Goal: Task Accomplishment & Management: Manage account settings

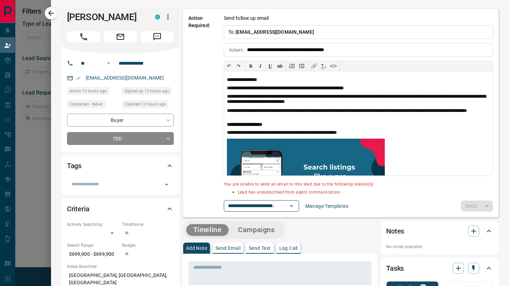
scroll to position [47, 366]
click at [50, 15] on icon "button" at bounding box center [51, 13] width 8 height 8
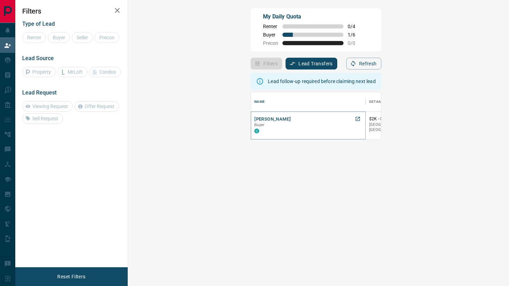
click at [254, 121] on button "[PERSON_NAME]" at bounding box center [272, 119] width 36 height 7
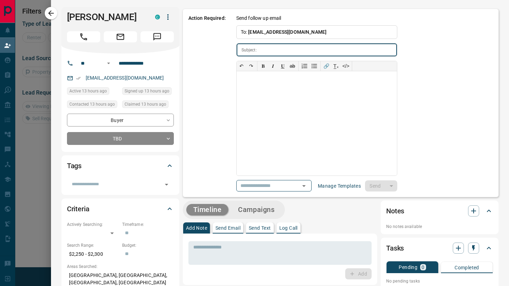
type input "**********"
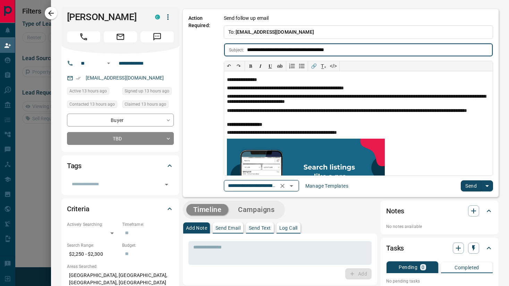
click at [293, 186] on icon "Open" at bounding box center [291, 186] width 8 height 8
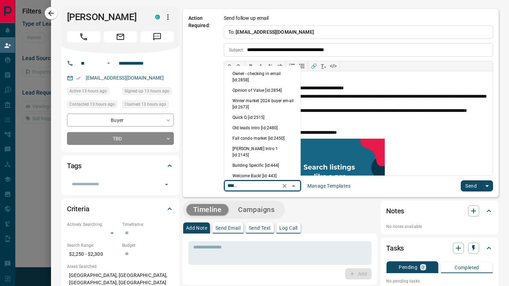
scroll to position [28, 0]
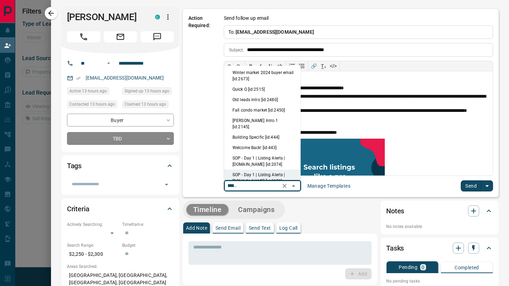
click at [261, 88] on li "Quick Q [id:2515]" at bounding box center [262, 89] width 77 height 10
type input "**********"
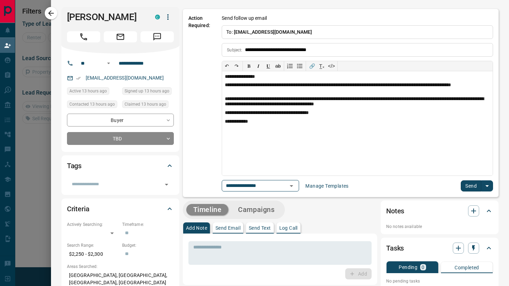
scroll to position [0, 0]
click at [476, 184] on button "Send" at bounding box center [471, 185] width 20 height 11
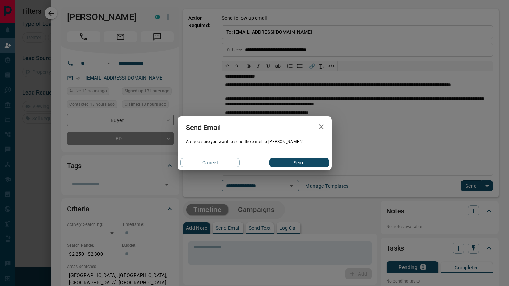
click at [297, 160] on button "Send" at bounding box center [298, 162] width 59 height 9
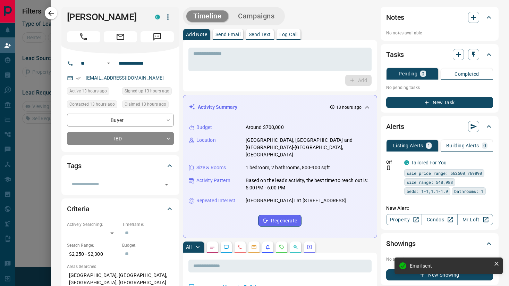
click at [248, 18] on button "Campaigns" at bounding box center [256, 15] width 50 height 11
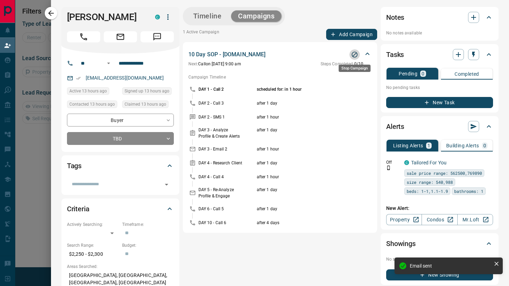
click at [356, 50] on button "Stop Campaign" at bounding box center [355, 54] width 10 height 10
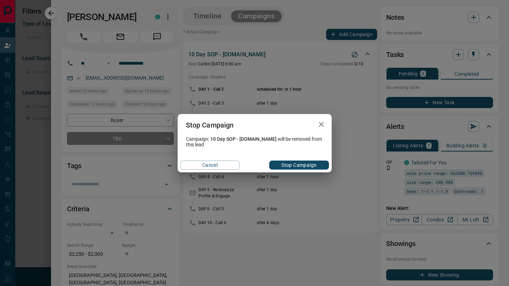
click at [301, 159] on div "Cancel Stop Campaign" at bounding box center [255, 165] width 154 height 15
click at [301, 163] on button "Stop Campaign" at bounding box center [298, 164] width 59 height 9
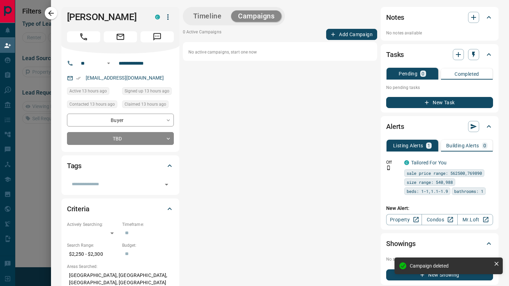
click at [337, 34] on button "Add Campaign" at bounding box center [351, 34] width 51 height 11
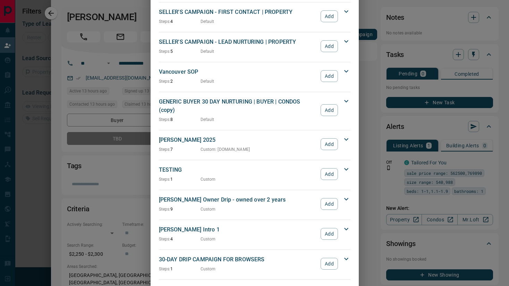
scroll to position [675, 0]
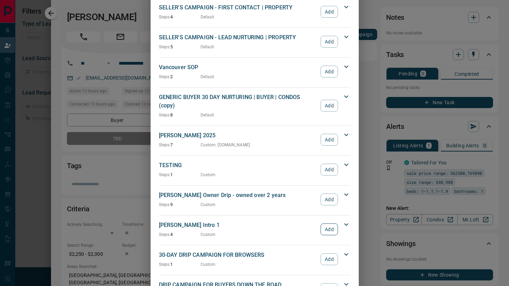
click at [327, 223] on button "Add" at bounding box center [329, 229] width 17 height 12
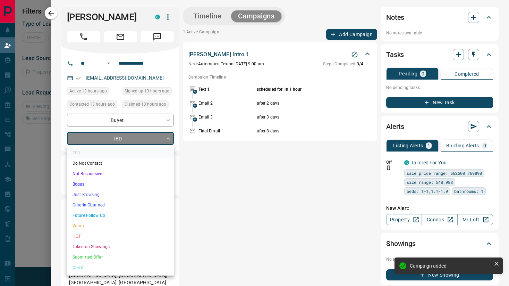
click at [149, 140] on body "**********" at bounding box center [254, 121] width 509 height 242
click at [132, 192] on li "Just Browsing" at bounding box center [120, 194] width 107 height 10
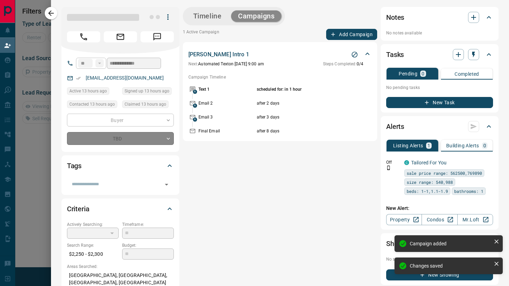
type input "*"
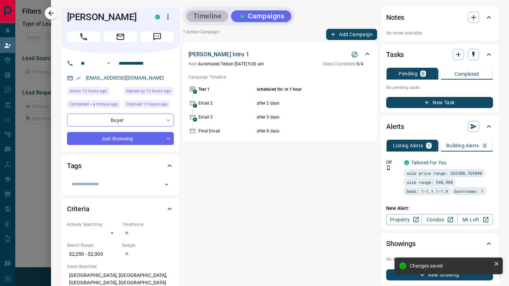
click at [200, 14] on button "Timeline" at bounding box center [207, 15] width 42 height 11
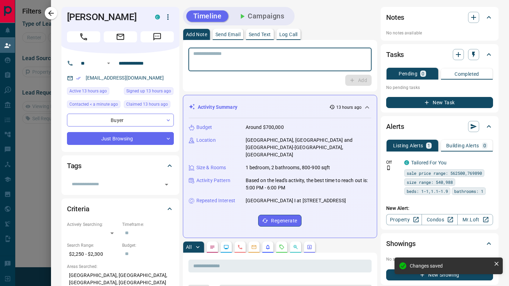
click at [213, 61] on textarea at bounding box center [280, 60] width 174 height 18
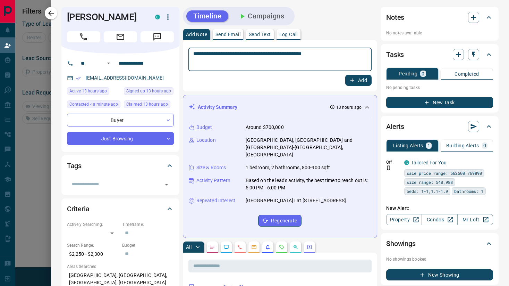
type textarea "**********"
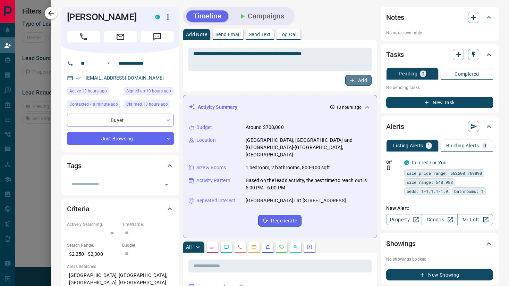
click at [368, 81] on button "Add" at bounding box center [358, 80] width 26 height 11
click at [52, 11] on icon "button" at bounding box center [51, 13] width 8 height 8
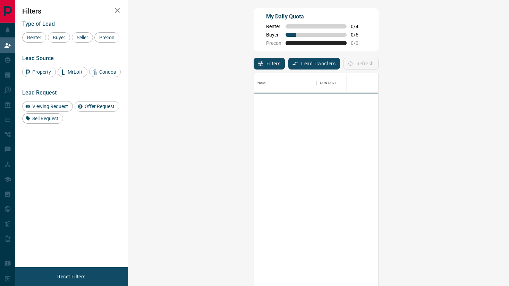
scroll to position [217, 366]
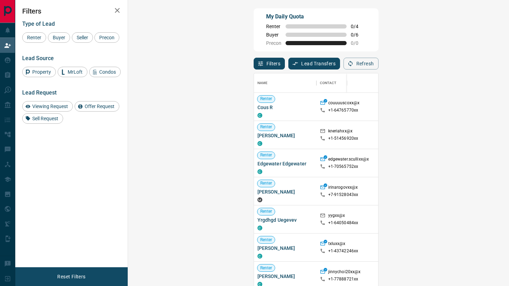
click at [254, 66] on button "Filters" at bounding box center [270, 64] width 32 height 12
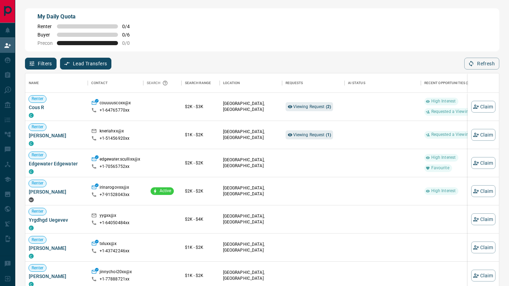
scroll to position [217, 474]
click at [41, 58] on button "Filters" at bounding box center [41, 64] width 32 height 12
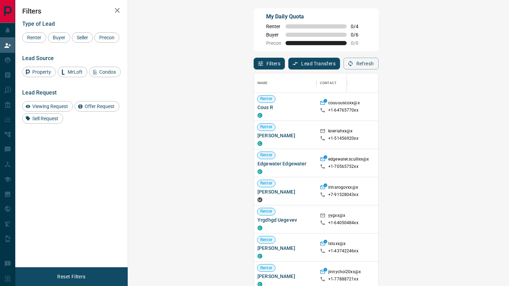
scroll to position [217, 366]
click at [66, 35] on span "Buyer" at bounding box center [58, 38] width 17 height 6
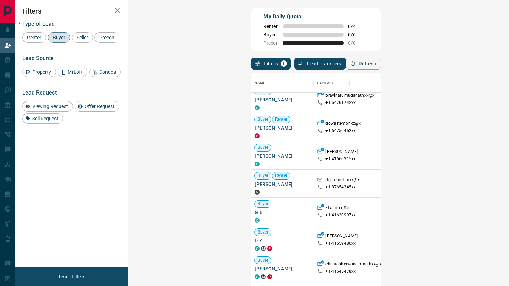
scroll to position [0, 0]
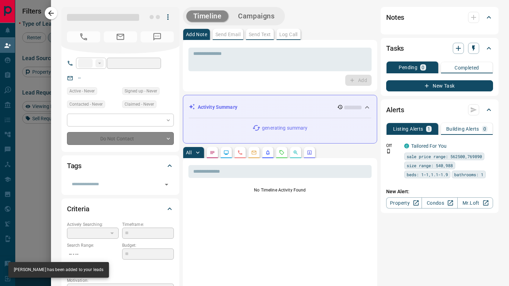
type input "**"
type input "**********"
type input "**"
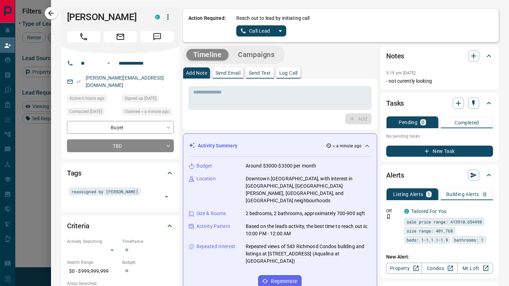
click at [169, 20] on icon "button" at bounding box center [168, 17] width 8 height 8
click at [59, 62] on div at bounding box center [254, 143] width 509 height 286
click at [278, 32] on icon "split button" at bounding box center [280, 31] width 8 height 8
click at [260, 51] on li "Log Manual Call" at bounding box center [261, 55] width 42 height 10
click at [260, 32] on button "Log Manual Call" at bounding box center [259, 30] width 46 height 11
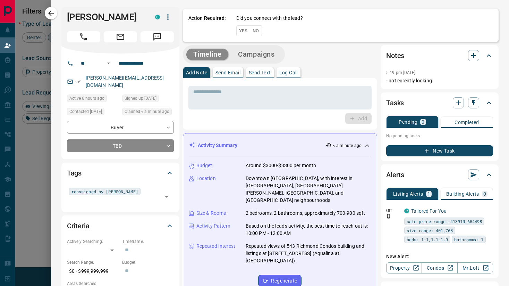
click at [256, 33] on button "No" at bounding box center [256, 30] width 12 height 11
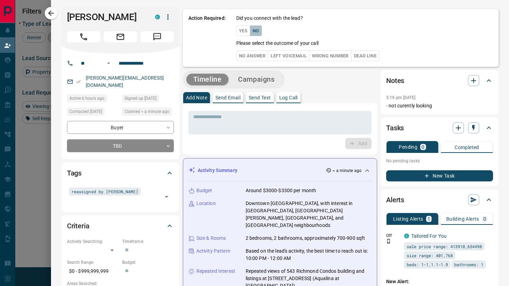
click at [258, 32] on button "No" at bounding box center [256, 30] width 12 height 11
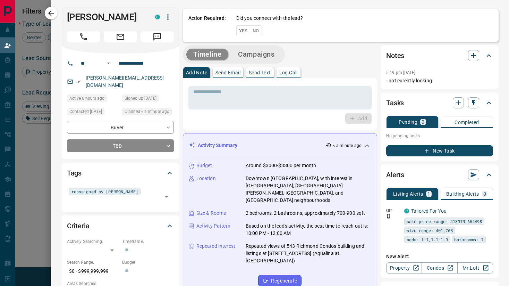
click at [258, 32] on button "No" at bounding box center [256, 30] width 12 height 11
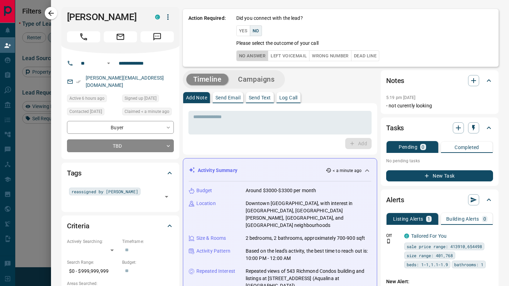
click at [255, 57] on button "No Answer" at bounding box center [252, 55] width 32 height 11
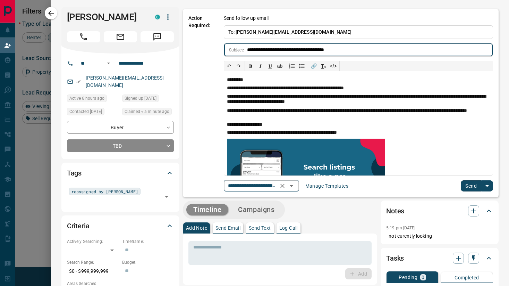
click at [272, 185] on input "**********" at bounding box center [251, 185] width 53 height 9
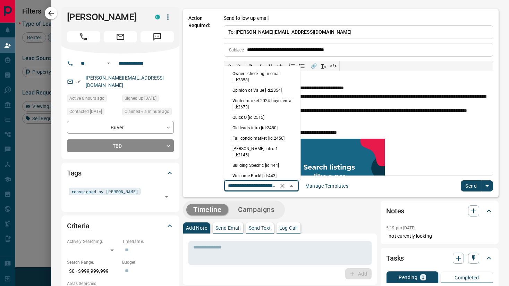
scroll to position [28, 0]
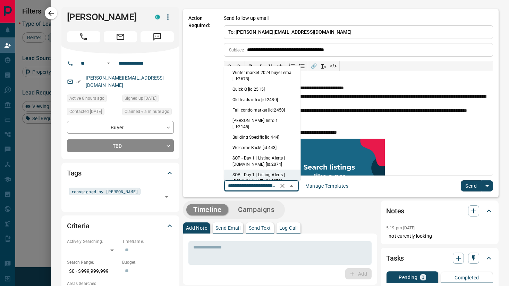
click at [266, 91] on li "Quick Q [id:2515]" at bounding box center [262, 89] width 77 height 10
type input "**********"
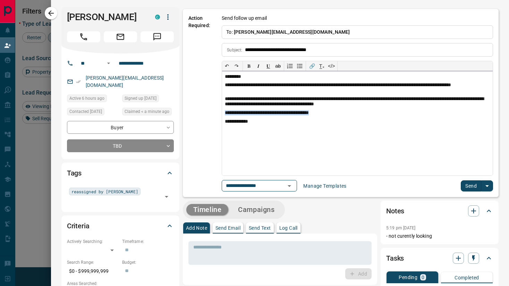
drag, startPoint x: 335, startPoint y: 116, endPoint x: 224, endPoint y: 115, distance: 111.4
click at [224, 115] on div "**********" at bounding box center [357, 123] width 271 height 104
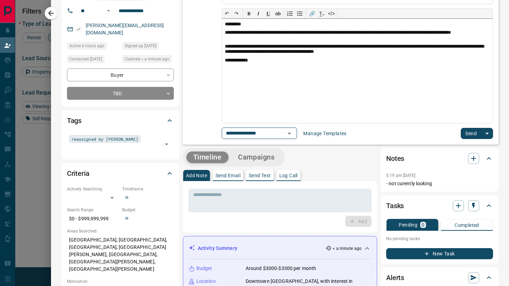
scroll to position [0, 0]
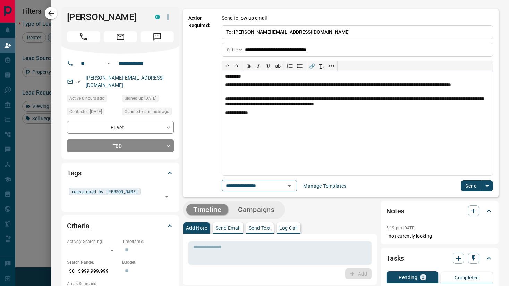
click at [279, 84] on p "**********" at bounding box center [357, 87] width 265 height 11
click at [292, 187] on icon "Open" at bounding box center [289, 186] width 8 height 8
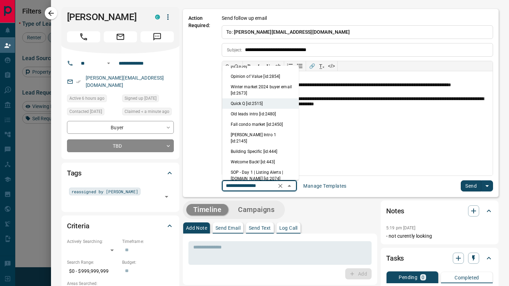
scroll to position [24, 0]
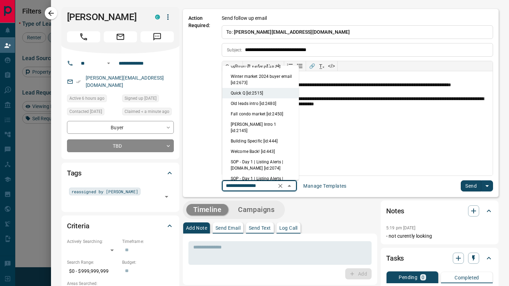
click at [261, 125] on li "[PERSON_NAME] Intro 1 [id:2145]" at bounding box center [261, 127] width 77 height 17
type input "**********"
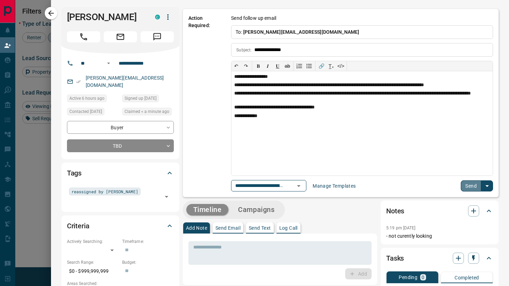
click at [469, 183] on button "Send" at bounding box center [471, 185] width 20 height 11
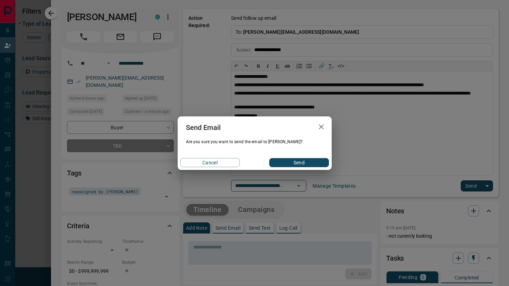
click at [307, 161] on button "Send" at bounding box center [298, 162] width 59 height 9
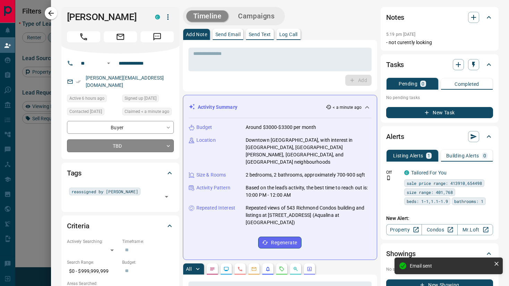
click at [128, 139] on body "Lead Transfers Claim Leads My Leads Tasks Opportunities Deals Campaigns Automat…" at bounding box center [254, 121] width 509 height 242
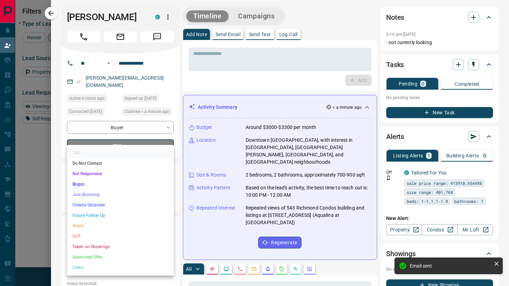
click at [106, 191] on li "Just Browsing" at bounding box center [120, 194] width 107 height 10
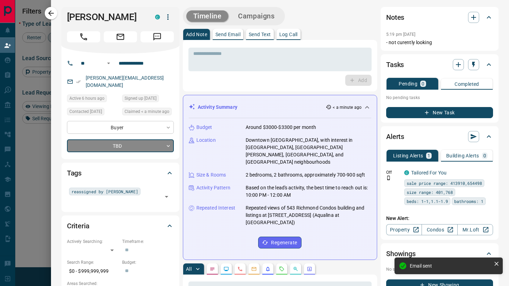
type input "*"
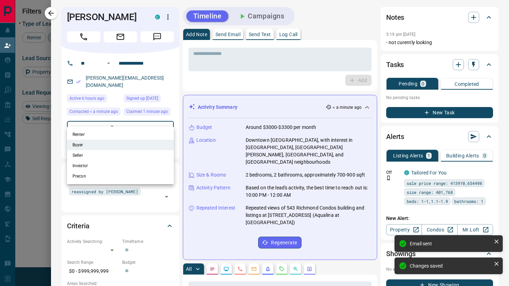
click at [112, 120] on body "Lead Transfers Claim Leads My Leads Tasks Opportunities Deals Campaigns Automat…" at bounding box center [254, 121] width 509 height 242
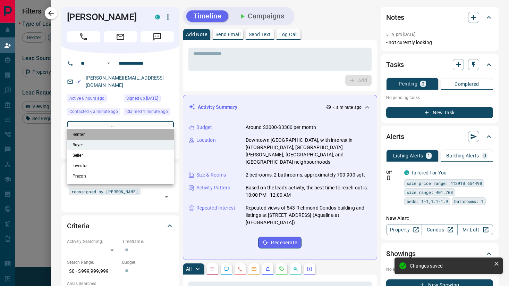
click at [108, 137] on li "Renter" at bounding box center [120, 134] width 107 height 10
click at [217, 62] on div at bounding box center [254, 143] width 509 height 286
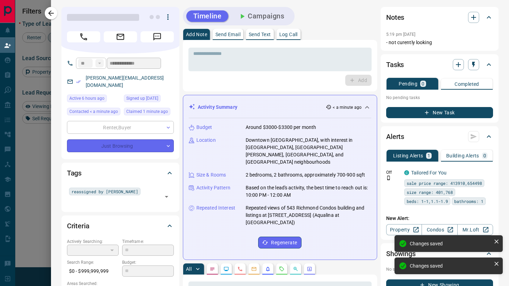
type input "**********"
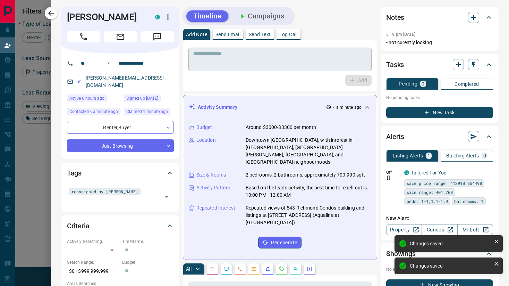
click at [216, 62] on textarea at bounding box center [280, 60] width 174 height 18
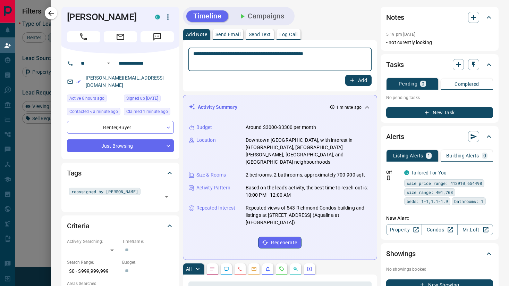
type textarea "**********"
click at [360, 80] on button "Add" at bounding box center [358, 80] width 26 height 11
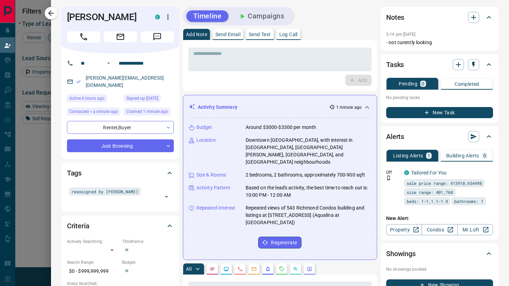
click at [268, 15] on button "Campaigns" at bounding box center [261, 15] width 60 height 11
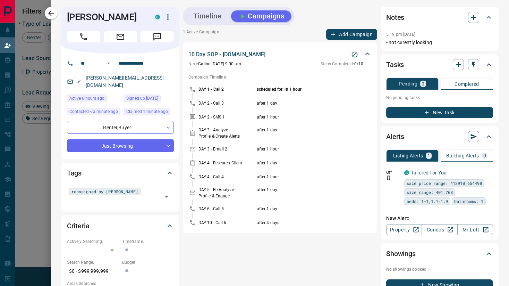
click at [354, 55] on icon "Stop Campaign" at bounding box center [354, 54] width 7 height 7
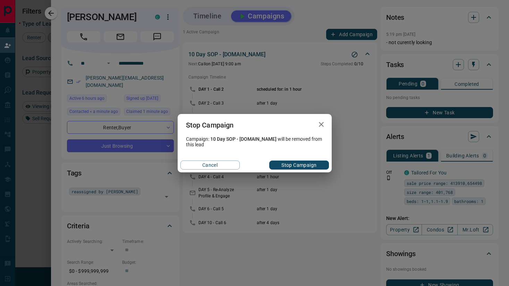
click at [289, 168] on button "Stop Campaign" at bounding box center [298, 164] width 59 height 9
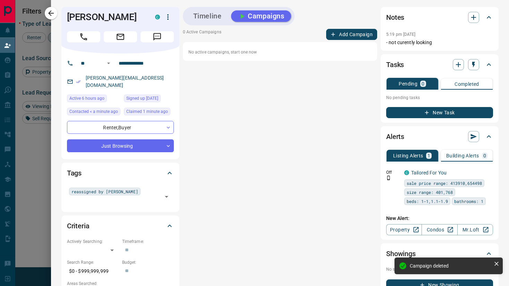
click at [213, 17] on button "Timeline" at bounding box center [207, 15] width 42 height 11
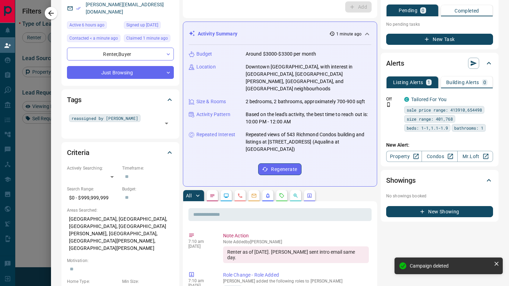
scroll to position [0, 0]
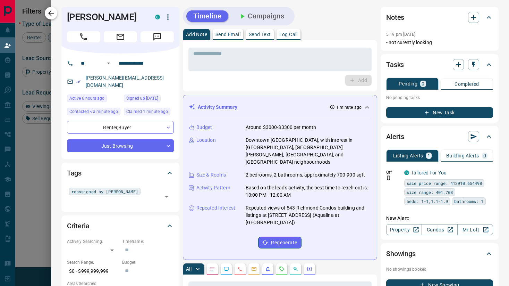
click at [51, 13] on icon "button" at bounding box center [51, 13] width 6 height 6
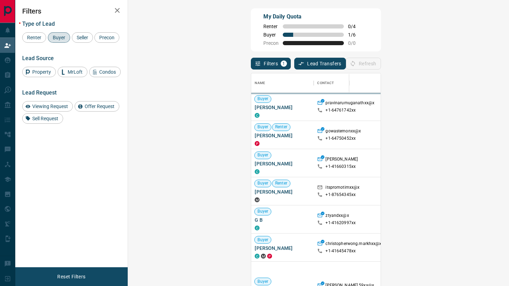
scroll to position [217, 366]
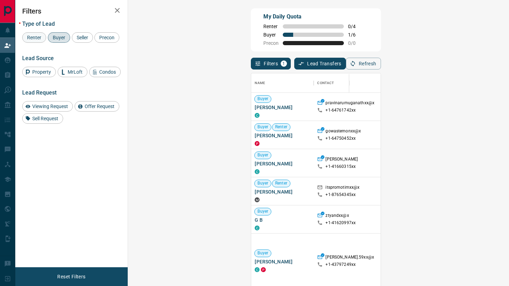
click at [33, 37] on span "Renter" at bounding box center [34, 38] width 19 height 6
click at [58, 37] on span "Buyer" at bounding box center [58, 38] width 17 height 6
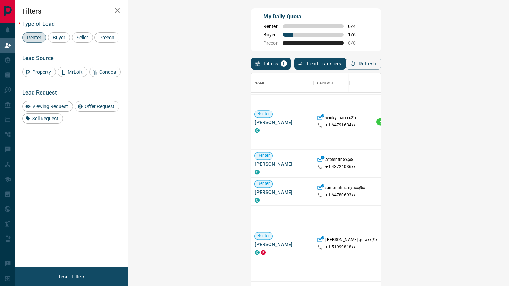
scroll to position [1039, 0]
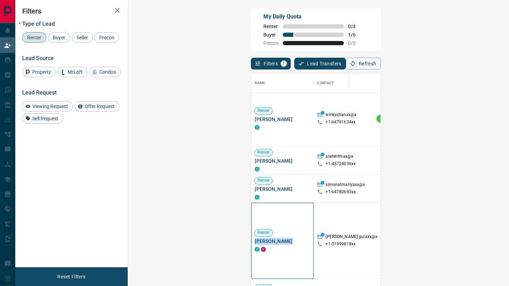
drag, startPoint x: 171, startPoint y: 242, endPoint x: 137, endPoint y: 243, distance: 34.7
click at [255, 243] on span "[PERSON_NAME]" at bounding box center [283, 241] width 56 height 7
copy span "[PERSON_NAME]"
click at [111, 190] on div "Filters Type of Lead Renter Buyer Seller Precon Lead Source Property MrLoft Con…" at bounding box center [71, 133] width 112 height 267
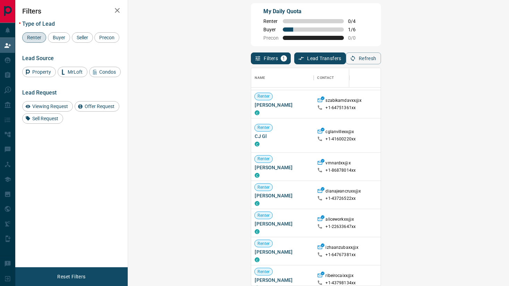
scroll to position [1511, 0]
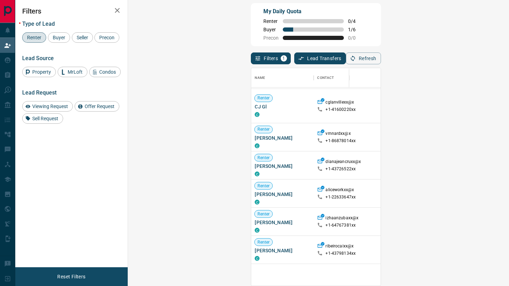
click at [40, 37] on span "Renter" at bounding box center [34, 38] width 19 height 6
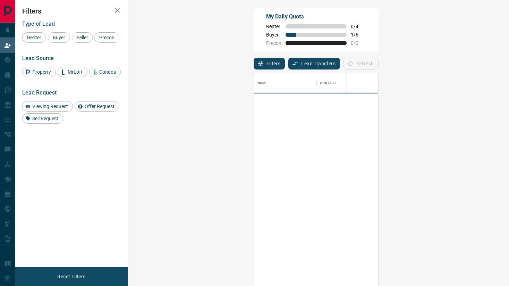
scroll to position [0, 0]
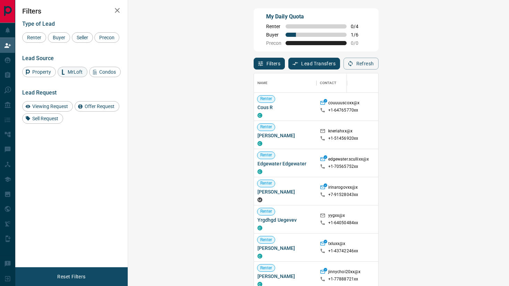
click at [67, 75] on span "MrLoft" at bounding box center [75, 72] width 20 height 6
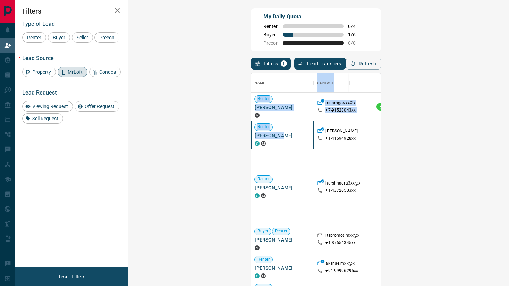
drag, startPoint x: 168, startPoint y: 137, endPoint x: 132, endPoint y: 137, distance: 35.8
click at [250, 137] on div "My Daily Quota Renter 0 / 4 Buyer 1 / 6 Precon 0 / 0 Filters 1 Lead Transfers 0…" at bounding box center [316, 121] width 133 height 228
click at [255, 132] on span "[PERSON_NAME]" at bounding box center [283, 135] width 56 height 7
drag, startPoint x: 167, startPoint y: 134, endPoint x: 135, endPoint y: 135, distance: 31.6
click at [251, 135] on div "Renter [PERSON_NAME] C M" at bounding box center [282, 135] width 62 height 28
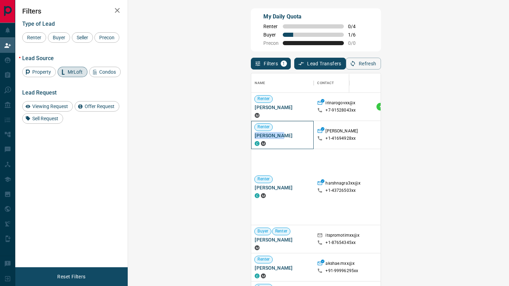
copy span "[PERSON_NAME]"
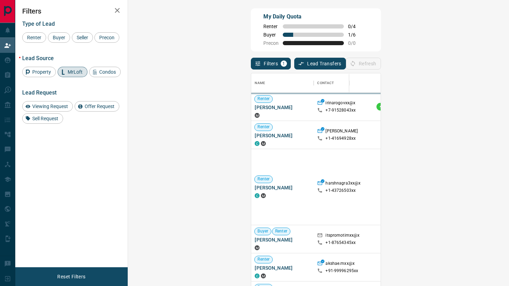
scroll to position [217, 366]
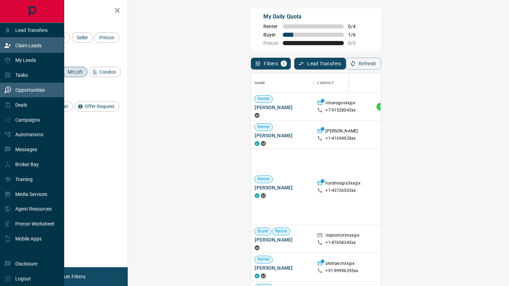
click at [21, 85] on div "Opportunities" at bounding box center [24, 89] width 41 height 11
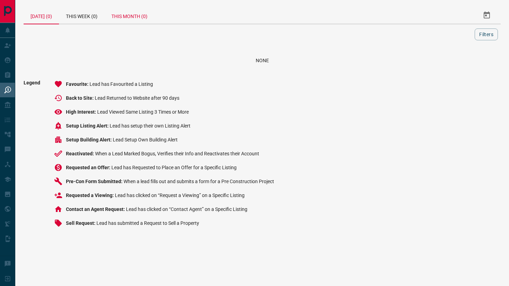
click at [139, 12] on div "This Month (0)" at bounding box center [129, 15] width 50 height 17
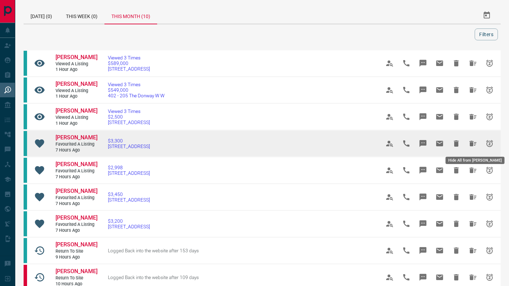
click at [472, 143] on icon "Hide All from Richa Machado" at bounding box center [473, 144] width 7 height 6
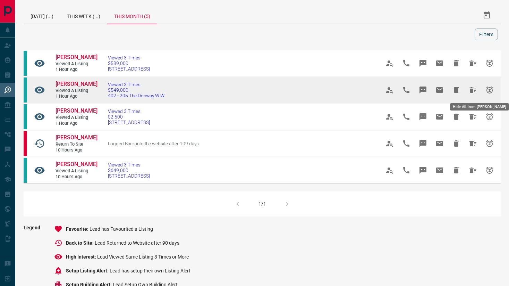
click at [470, 89] on icon "Hide All from Pat Leung" at bounding box center [473, 90] width 7 height 6
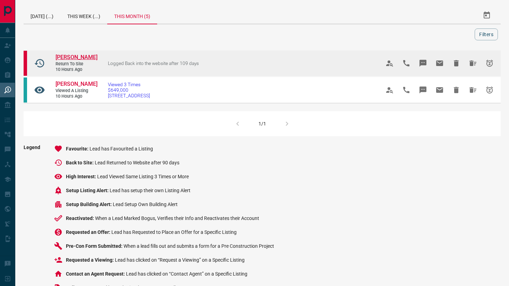
click at [72, 60] on span "[PERSON_NAME]" at bounding box center [77, 57] width 42 height 7
click at [474, 66] on icon "Hide All from Debbie Smalwood" at bounding box center [473, 63] width 8 height 8
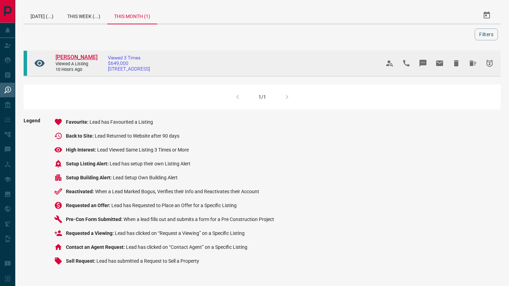
click at [84, 59] on span "[PERSON_NAME]" at bounding box center [77, 57] width 42 height 7
click at [470, 64] on icon "Hide All from Zahra Jamal" at bounding box center [473, 63] width 8 height 8
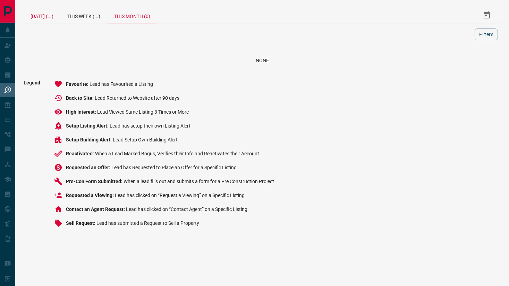
click at [44, 19] on div "[DATE] (...)" at bounding box center [42, 15] width 37 height 17
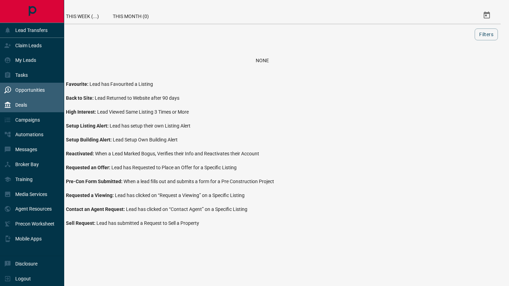
click at [15, 104] on p "Deals" at bounding box center [21, 105] width 12 height 6
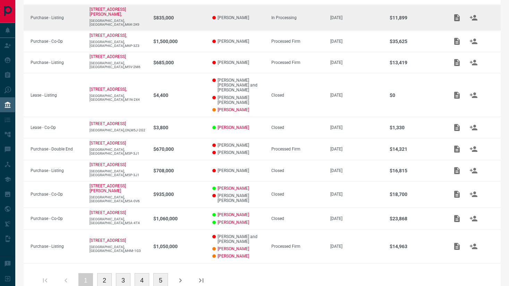
scroll to position [149, 0]
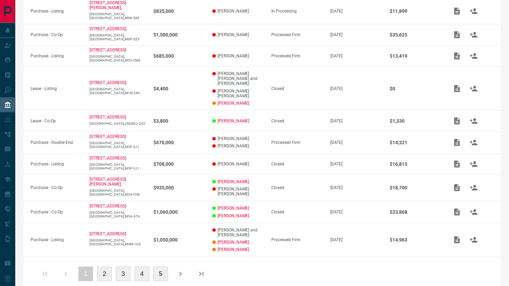
click at [102, 266] on button "2" at bounding box center [104, 273] width 15 height 15
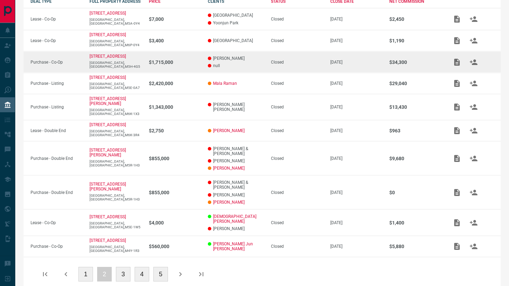
scroll to position [141, 0]
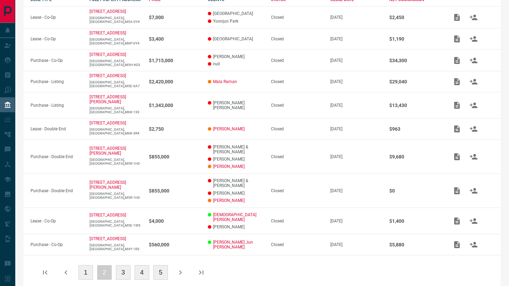
click at [85, 265] on button "1" at bounding box center [85, 272] width 15 height 15
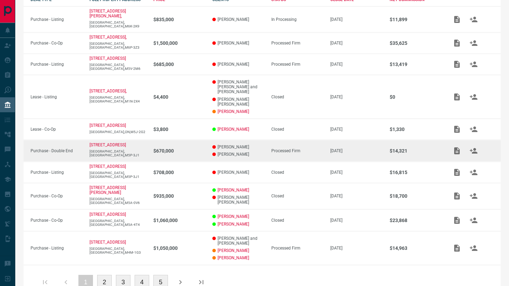
scroll to position [151, 0]
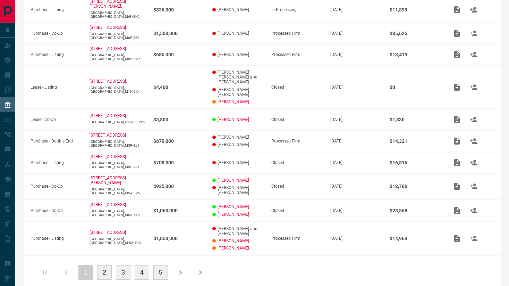
click at [102, 265] on button "2" at bounding box center [104, 272] width 15 height 15
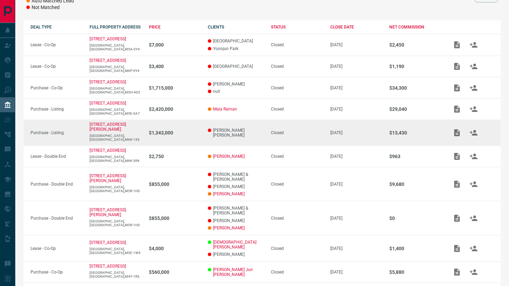
scroll to position [141, 0]
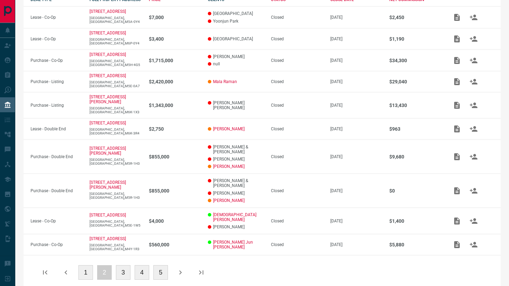
click at [84, 265] on button "1" at bounding box center [85, 272] width 15 height 15
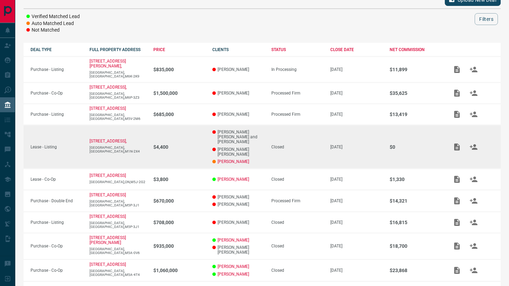
scroll to position [151, 0]
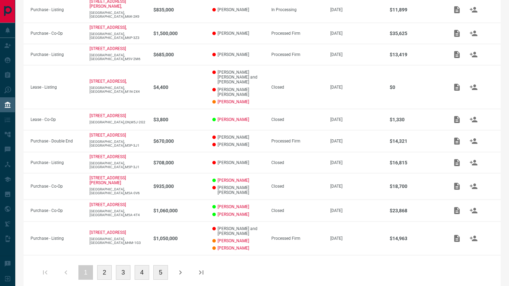
click at [100, 265] on button "2" at bounding box center [104, 272] width 15 height 15
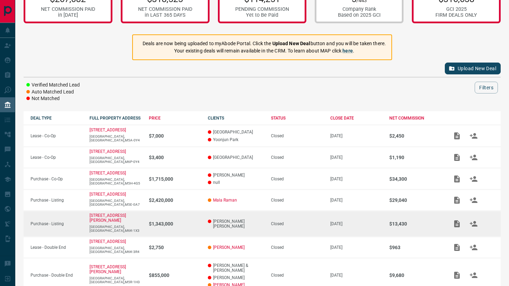
scroll to position [0, 0]
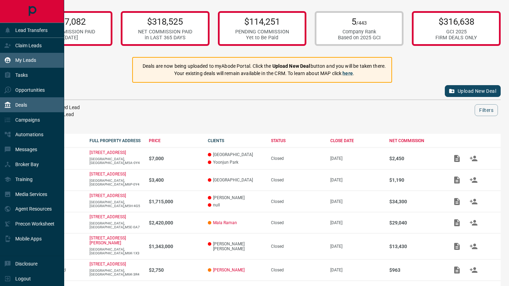
click at [29, 60] on p "My Leads" at bounding box center [25, 60] width 21 height 6
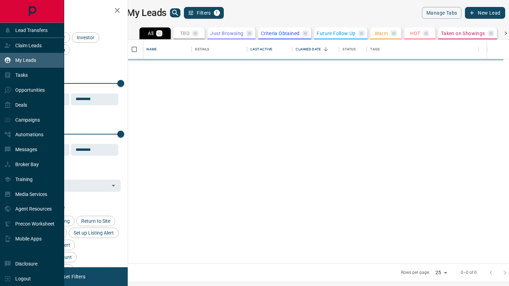
scroll to position [224, 378]
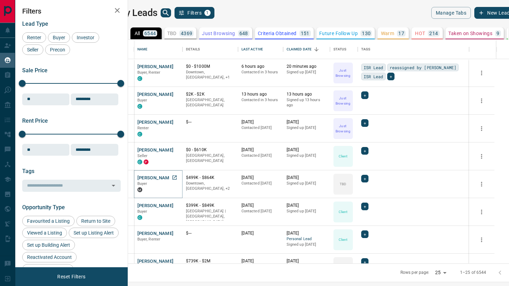
click at [166, 177] on button "[PERSON_NAME]" at bounding box center [155, 178] width 36 height 7
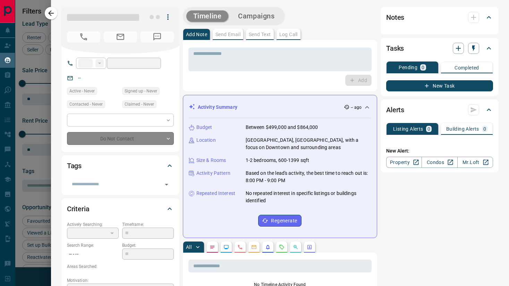
type input "**"
type input "**********"
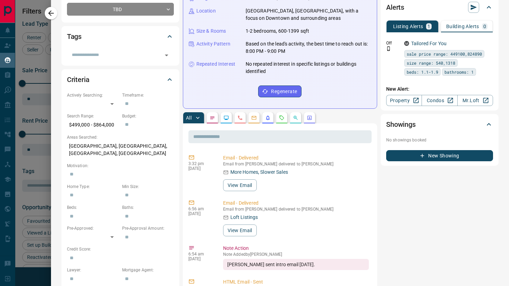
scroll to position [0, 0]
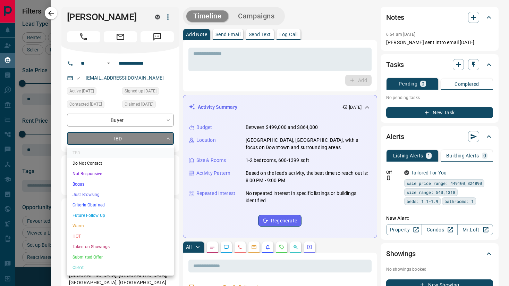
click at [165, 143] on body "Lead Transfers Claim Leads My Leads Tasks Opportunities Deals Campaigns Automat…" at bounding box center [254, 138] width 509 height 277
click at [137, 194] on li "Just Browsing" at bounding box center [120, 194] width 107 height 10
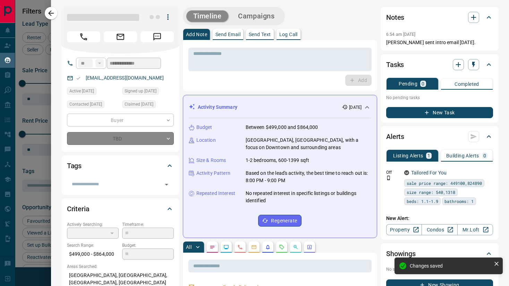
type input "*"
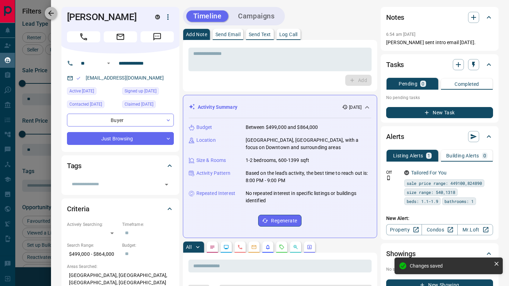
click at [55, 17] on icon "button" at bounding box center [51, 13] width 8 height 8
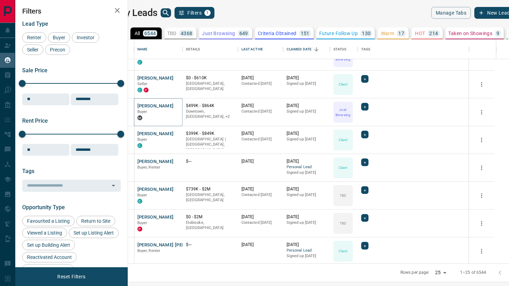
scroll to position [73, 0]
click at [160, 188] on button "[PERSON_NAME]" at bounding box center [155, 188] width 36 height 7
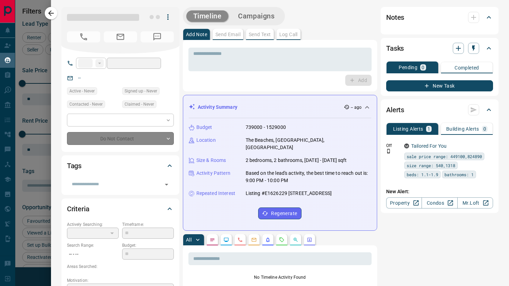
type input "**"
type input "**********"
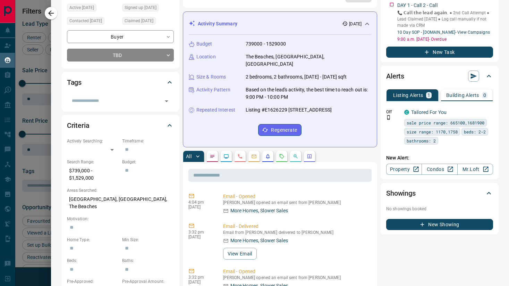
scroll to position [0, 0]
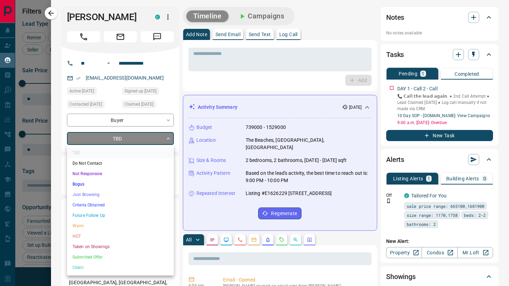
click at [145, 136] on body "Lead Transfers Claim Leads My Leads Tasks Opportunities Deals Campaigns Automat…" at bounding box center [254, 138] width 509 height 277
click at [128, 195] on li "Just Browsing" at bounding box center [120, 194] width 107 height 10
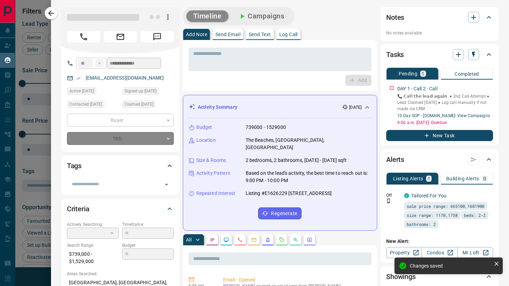
type input "*"
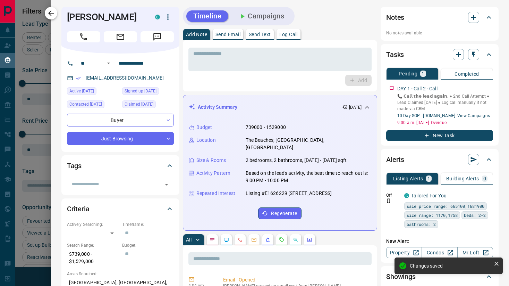
click at [50, 15] on icon "button" at bounding box center [51, 13] width 8 height 8
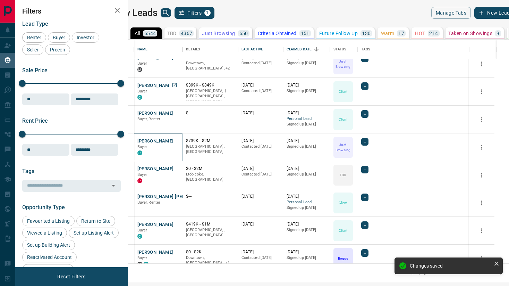
scroll to position [126, 0]
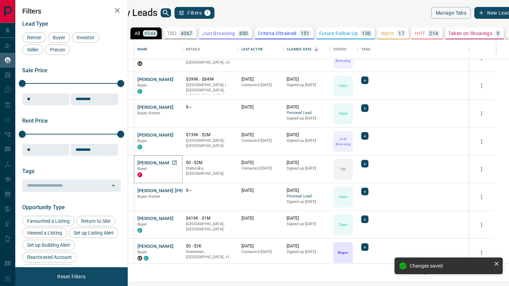
click at [170, 164] on button "[PERSON_NAME]" at bounding box center [155, 163] width 36 height 7
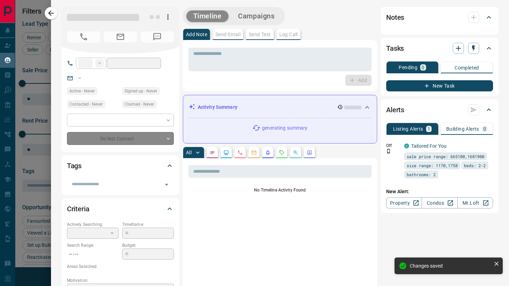
type input "**"
type input "**********"
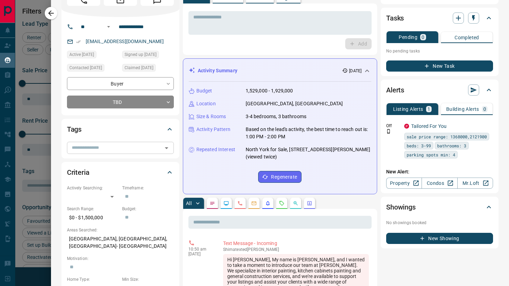
scroll to position [0, 0]
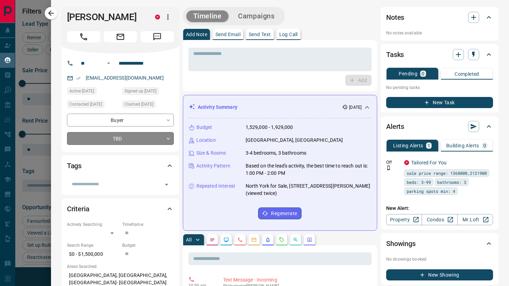
click at [140, 143] on body "Lead Transfers Claim Leads My Leads Tasks Opportunities Deals Campaigns Automat…" at bounding box center [254, 138] width 509 height 277
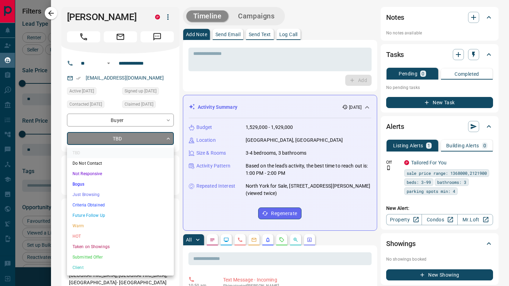
click at [131, 198] on li "Just Browsing" at bounding box center [120, 194] width 107 height 10
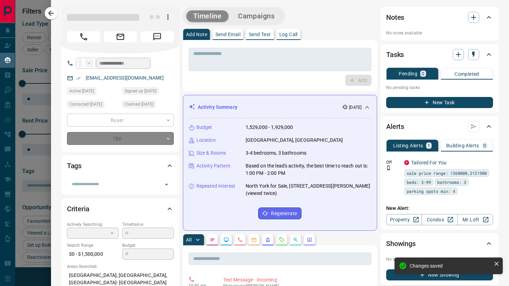
type input "*"
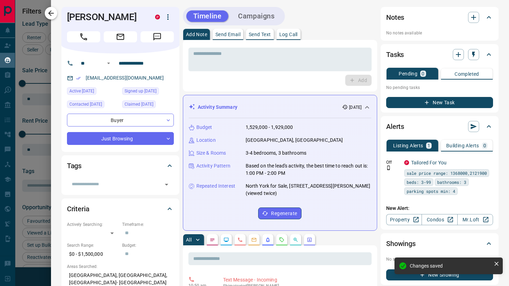
click at [53, 12] on icon "button" at bounding box center [51, 13] width 8 height 8
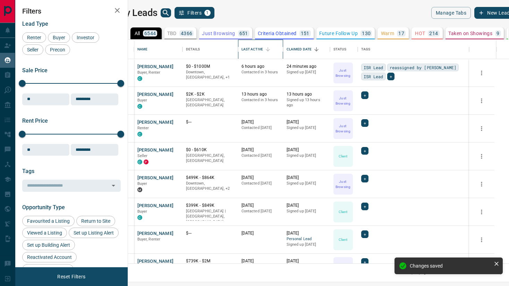
click at [263, 49] on div "Last Active" at bounding box center [253, 49] width 22 height 19
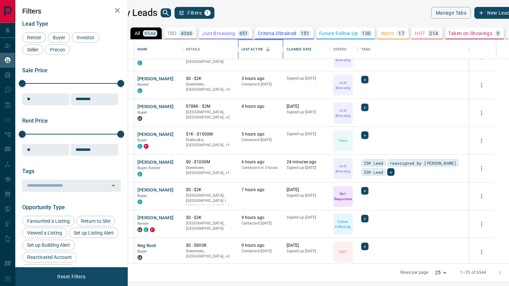
scroll to position [72, 0]
click at [173, 105] on button "[PERSON_NAME]" at bounding box center [155, 106] width 36 height 7
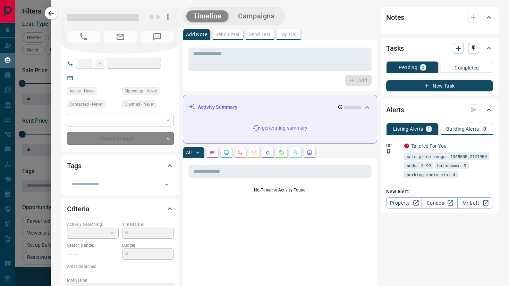
type input "****"
type input "**********"
type input "*"
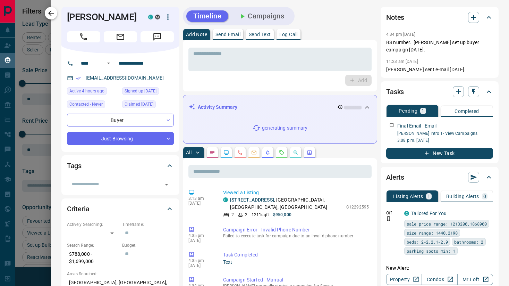
click at [53, 12] on icon "button" at bounding box center [51, 13] width 8 height 8
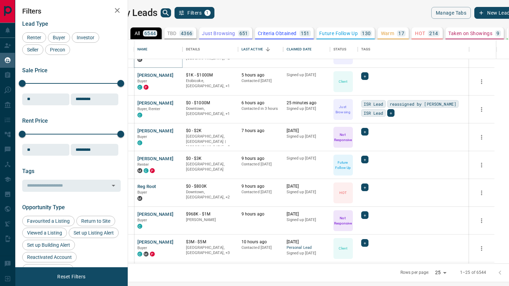
scroll to position [132, 0]
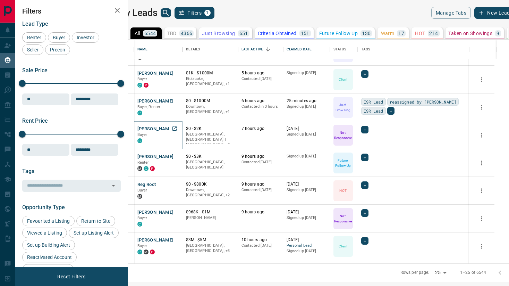
click at [174, 129] on button "[PERSON_NAME]" at bounding box center [155, 129] width 36 height 7
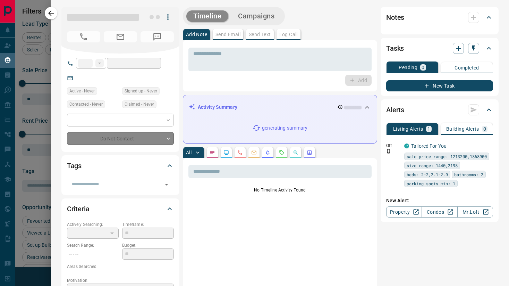
type input "**"
type input "**********"
type input "*"
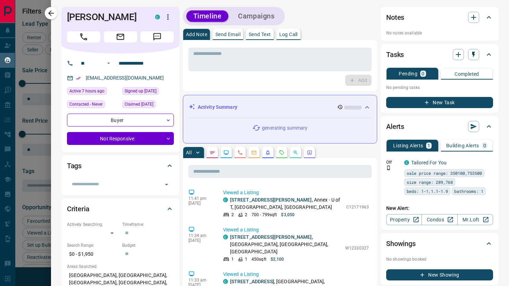
click at [50, 11] on icon "button" at bounding box center [51, 13] width 6 height 6
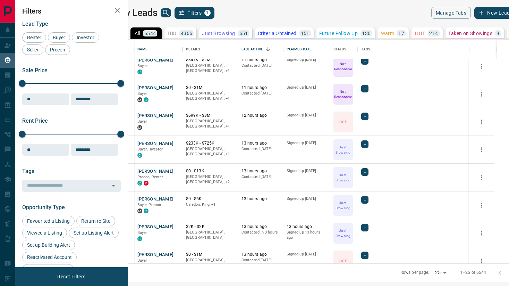
scroll to position [490, 0]
